Goal: Navigation & Orientation: Understand site structure

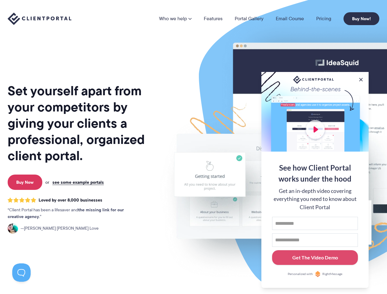
click at [194, 147] on img at bounding box center [320, 152] width 344 height 294
click at [176, 19] on link "Who we help" at bounding box center [175, 18] width 33 height 5
click at [361, 79] on button at bounding box center [361, 80] width 6 height 6
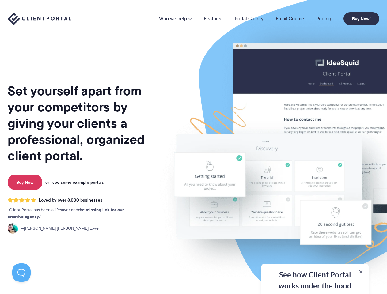
click at [315, 179] on img at bounding box center [320, 152] width 344 height 294
click at [21, 273] on button at bounding box center [21, 273] width 18 height 18
